Goal: Find specific page/section: Find specific page/section

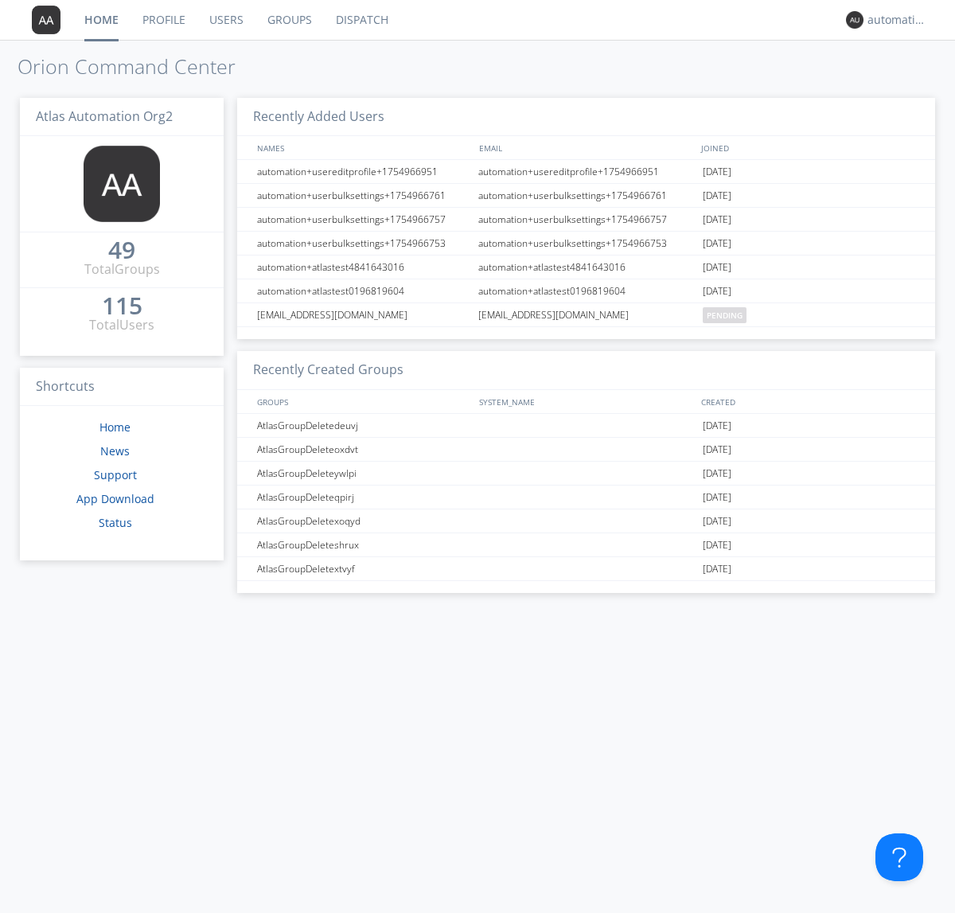
click at [361, 20] on link "Dispatch" at bounding box center [362, 20] width 76 height 40
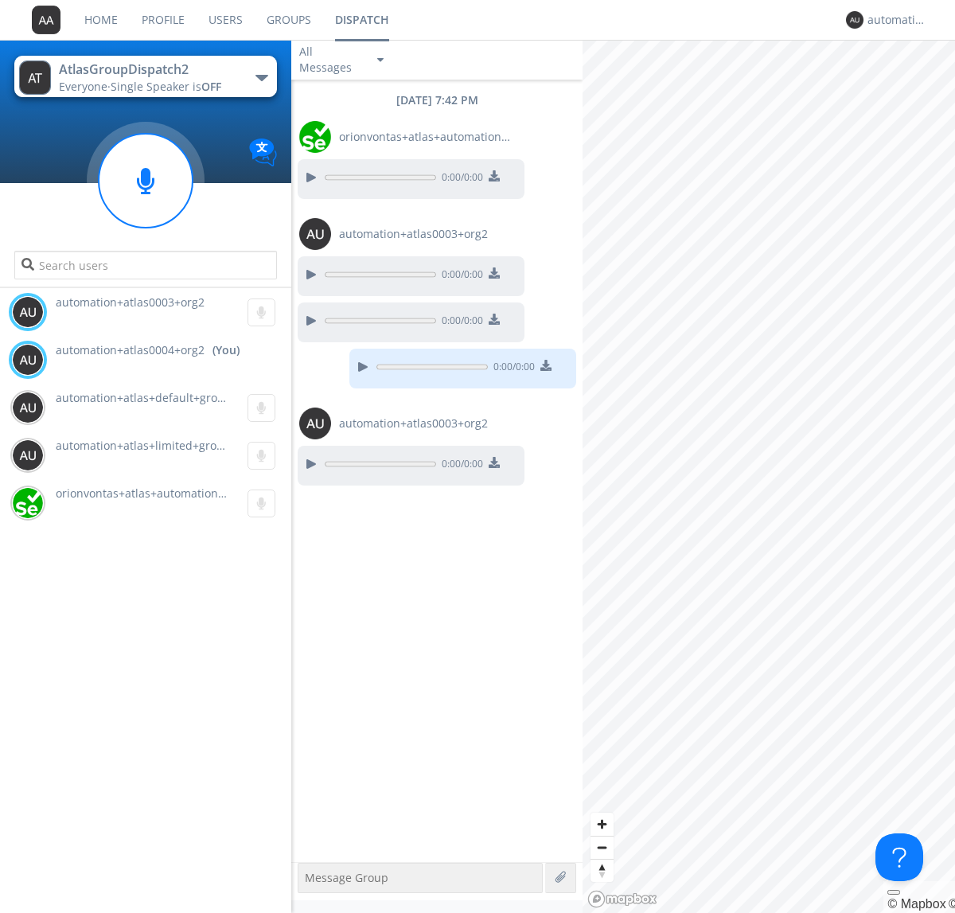
click at [261, 77] on div "button" at bounding box center [261, 78] width 13 height 6
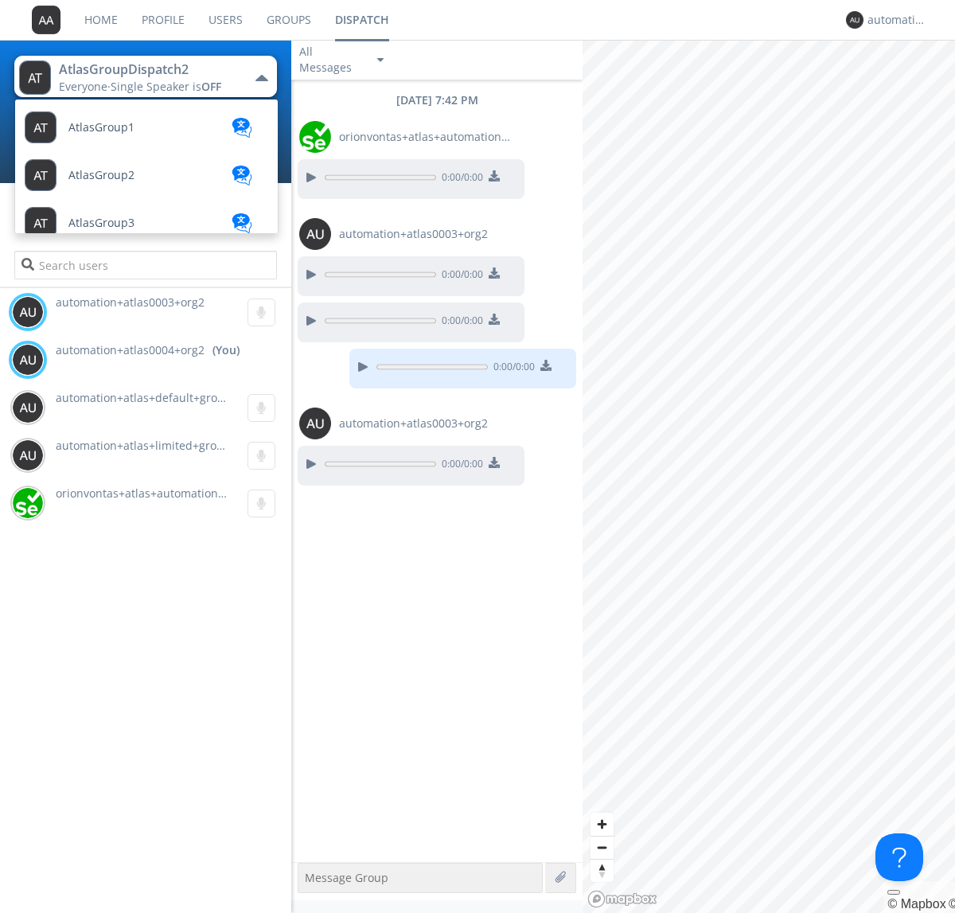
click at [123, 134] on span "AtlasGroupDispatch3" at bounding box center [101, 128] width 66 height 12
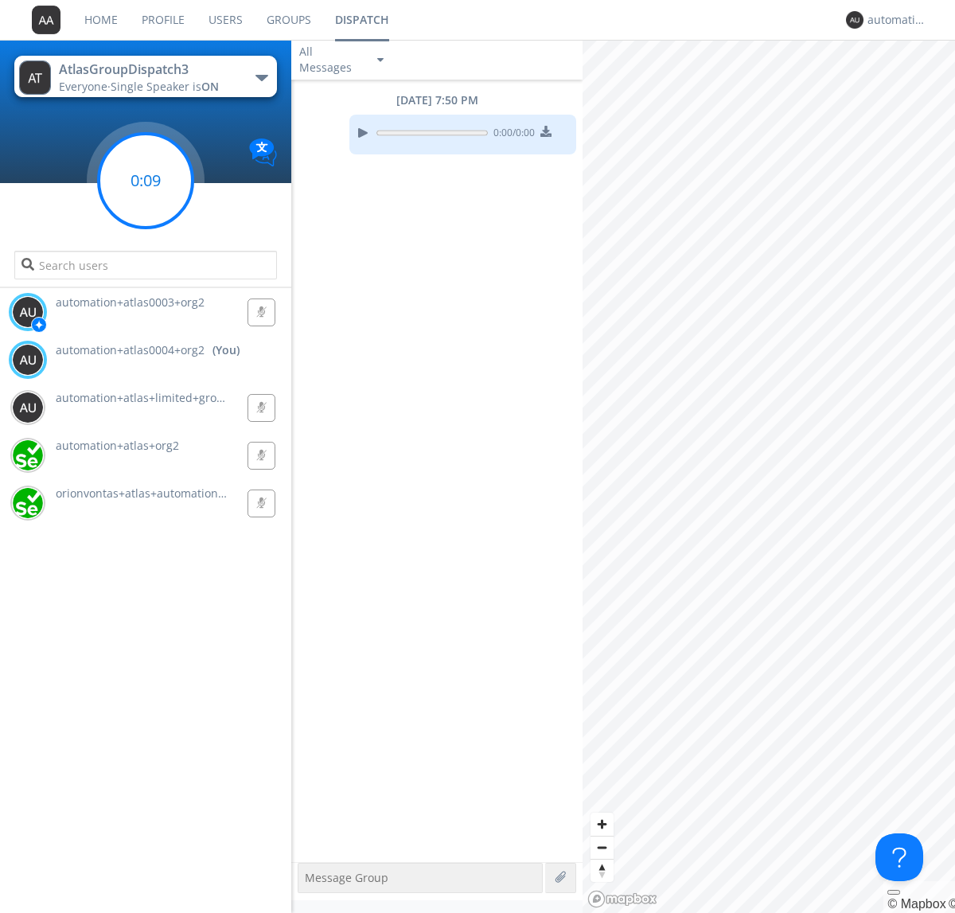
click at [146, 181] on g at bounding box center [146, 181] width 94 height 94
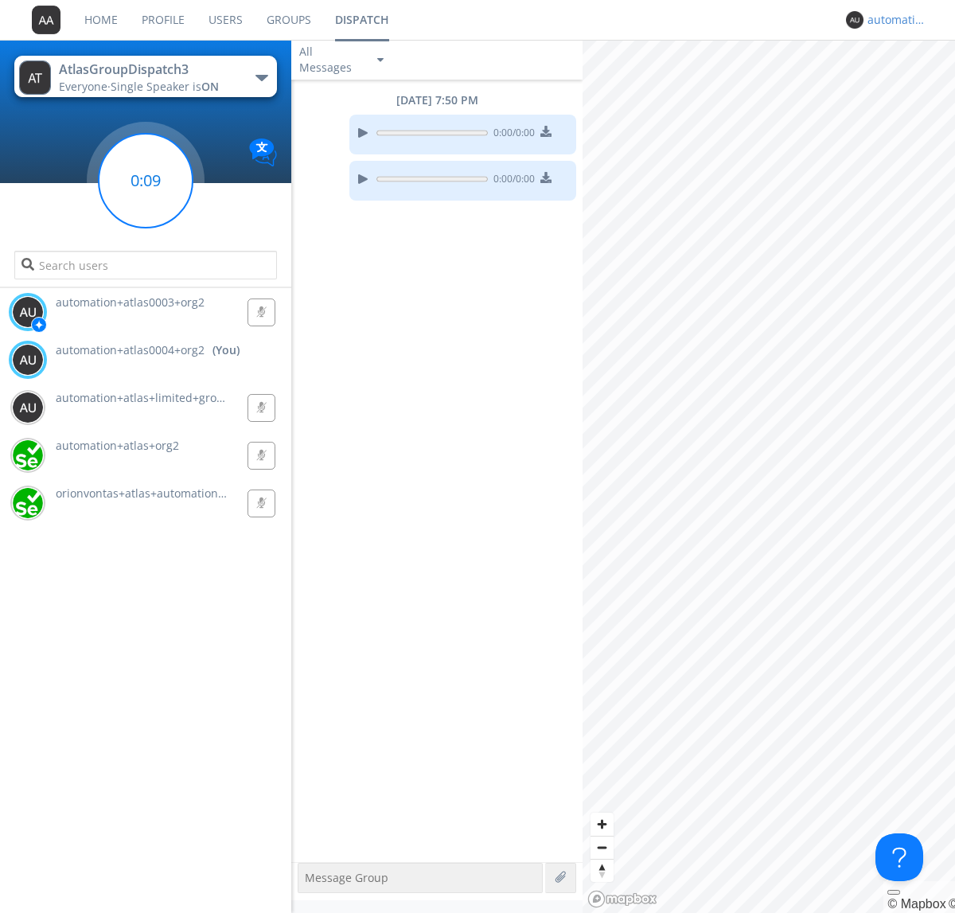
click at [893, 20] on div "automation+atlas0004+org2" at bounding box center [898, 20] width 60 height 16
